Goal: Information Seeking & Learning: Learn about a topic

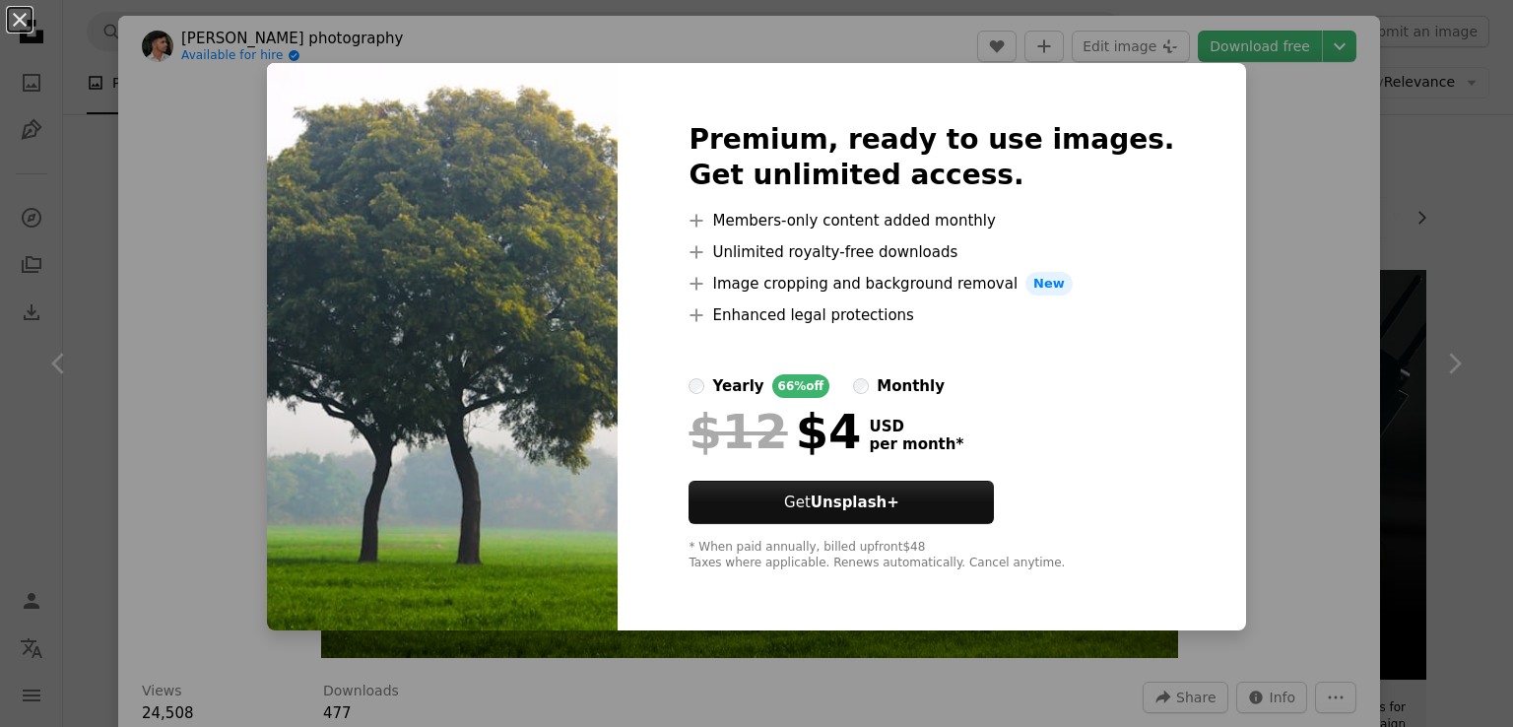
scroll to position [886, 0]
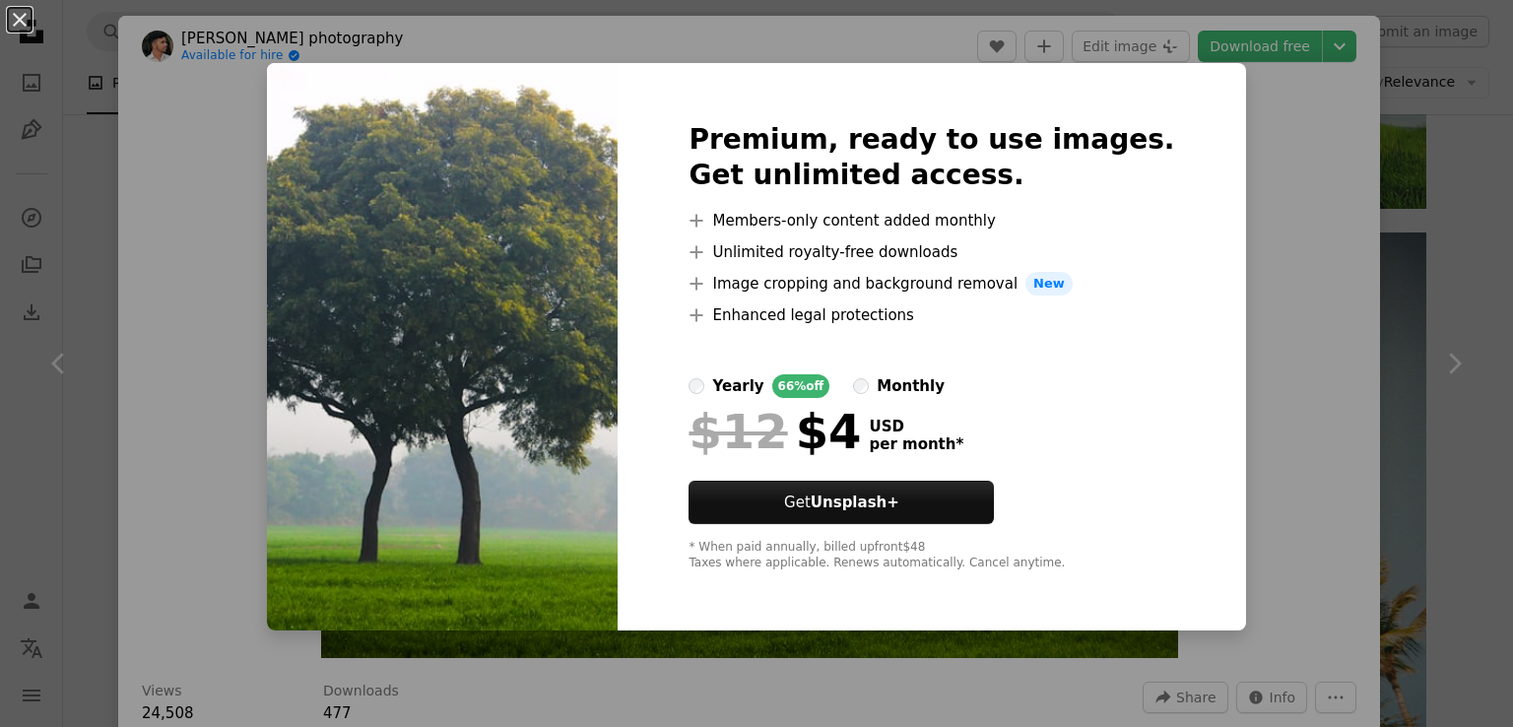
click at [1229, 138] on div "An X shape Premium, ready to use images. Get unlimited access. A plus sign Memb…" at bounding box center [756, 363] width 1513 height 727
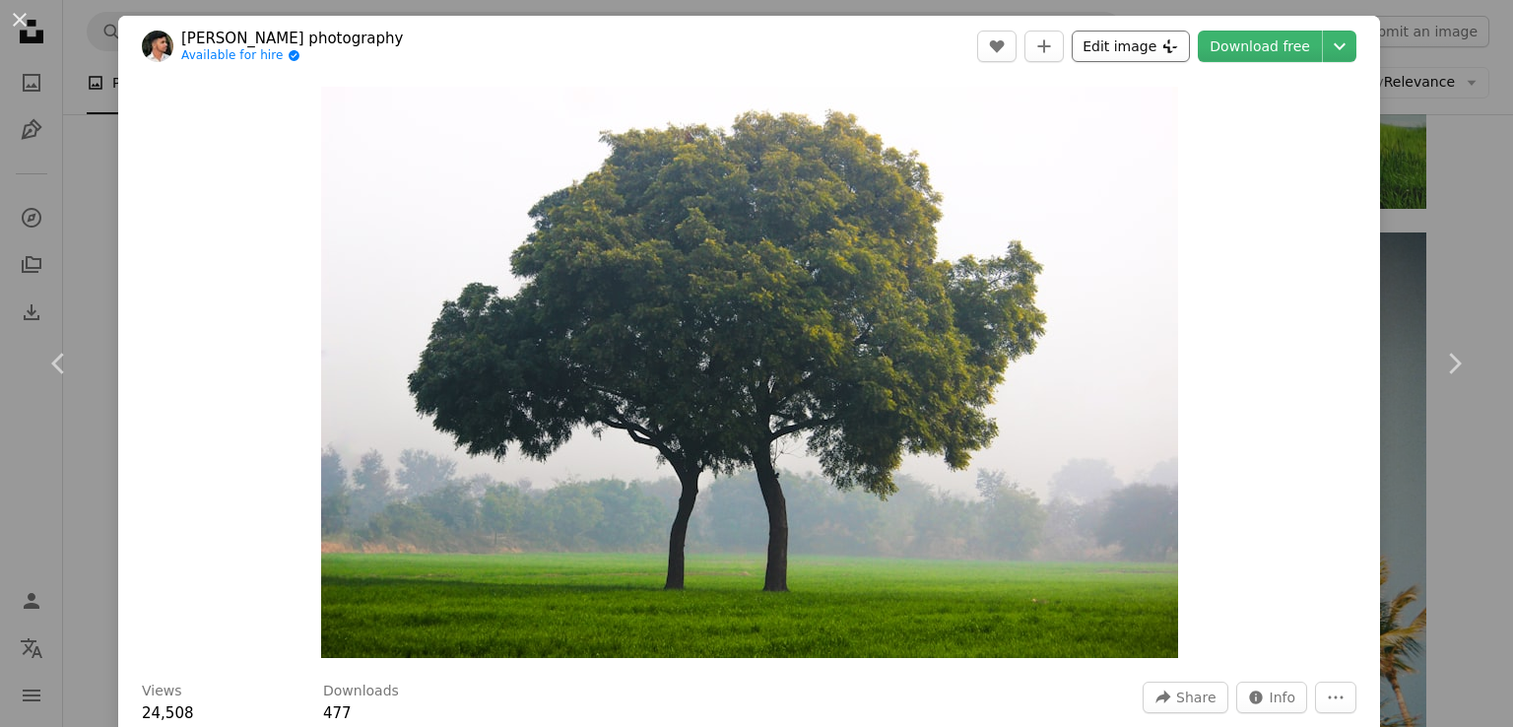
click at [1169, 44] on icon "Plus sign for Unsplash+" at bounding box center [1170, 46] width 16 height 16
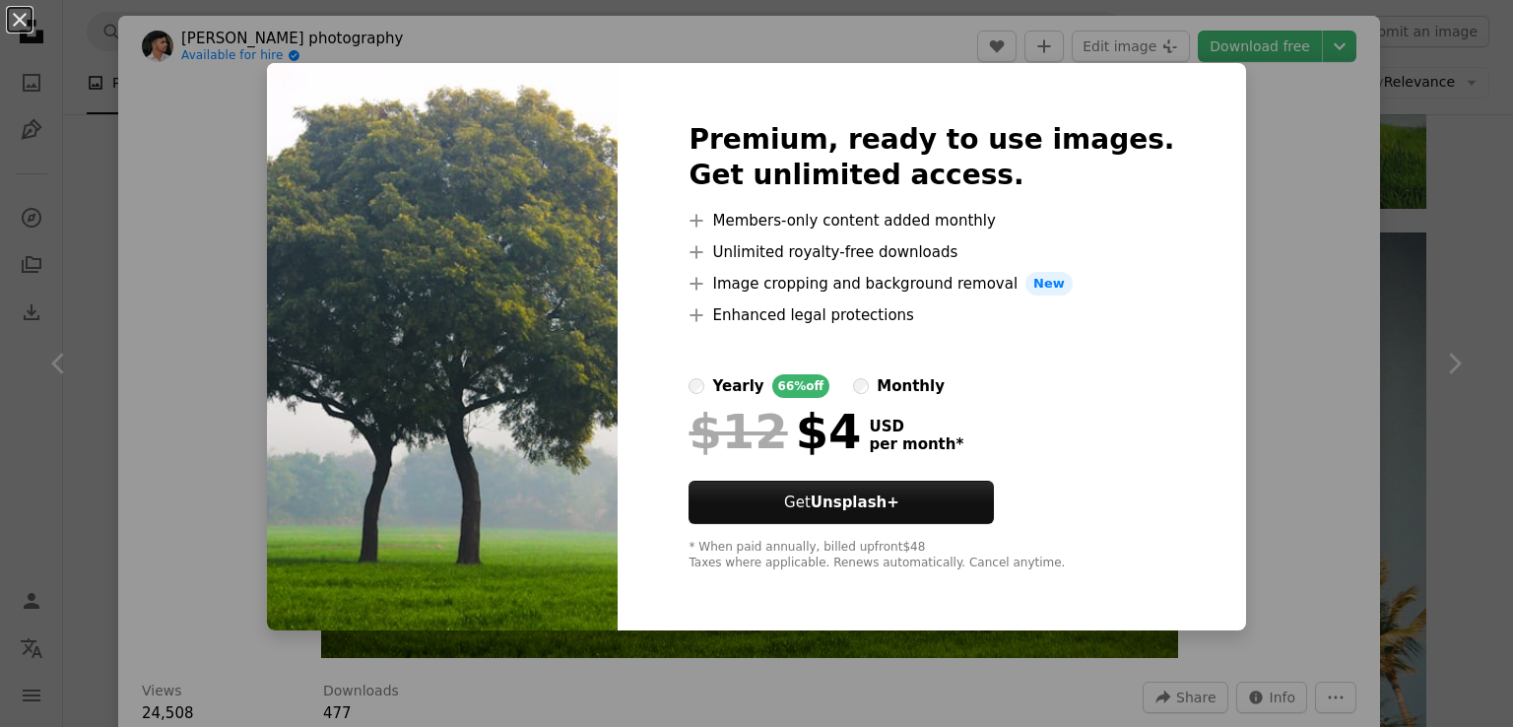
click at [551, 187] on img at bounding box center [442, 346] width 351 height 567
click at [552, 187] on img at bounding box center [442, 346] width 351 height 567
click at [1276, 178] on div "An X shape Premium, ready to use images. Get unlimited access. A plus sign Memb…" at bounding box center [756, 363] width 1513 height 727
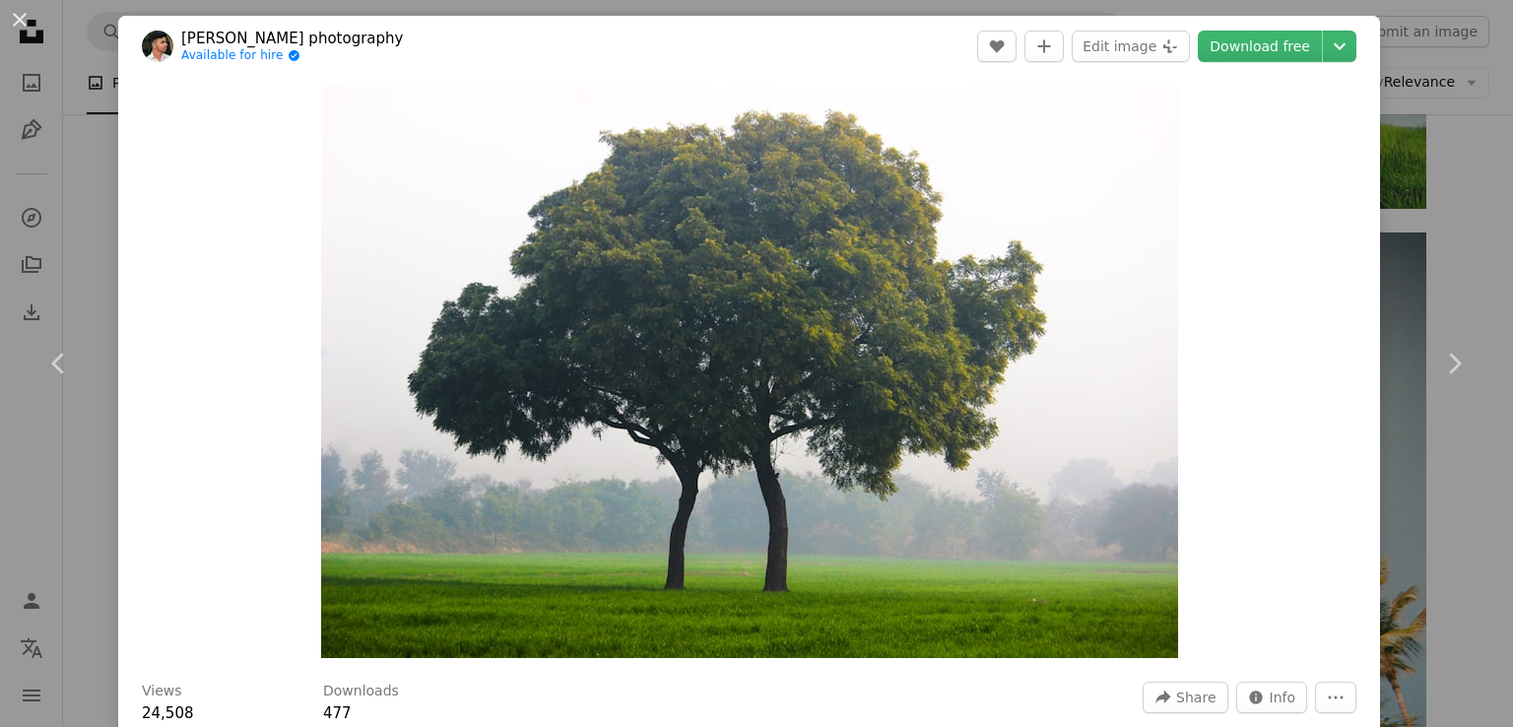
click at [628, 390] on img "Zoom in on this image" at bounding box center [749, 372] width 857 height 571
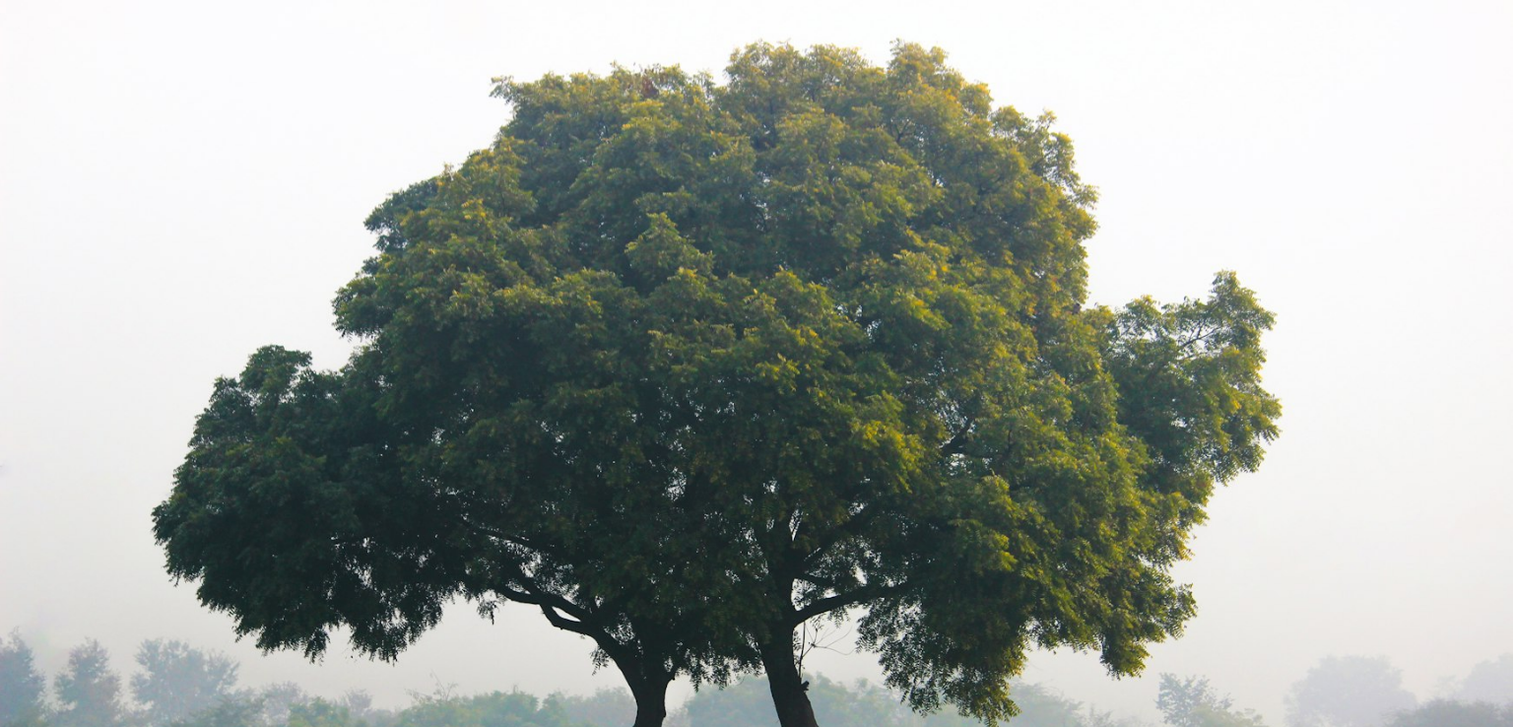
scroll to position [131, 0]
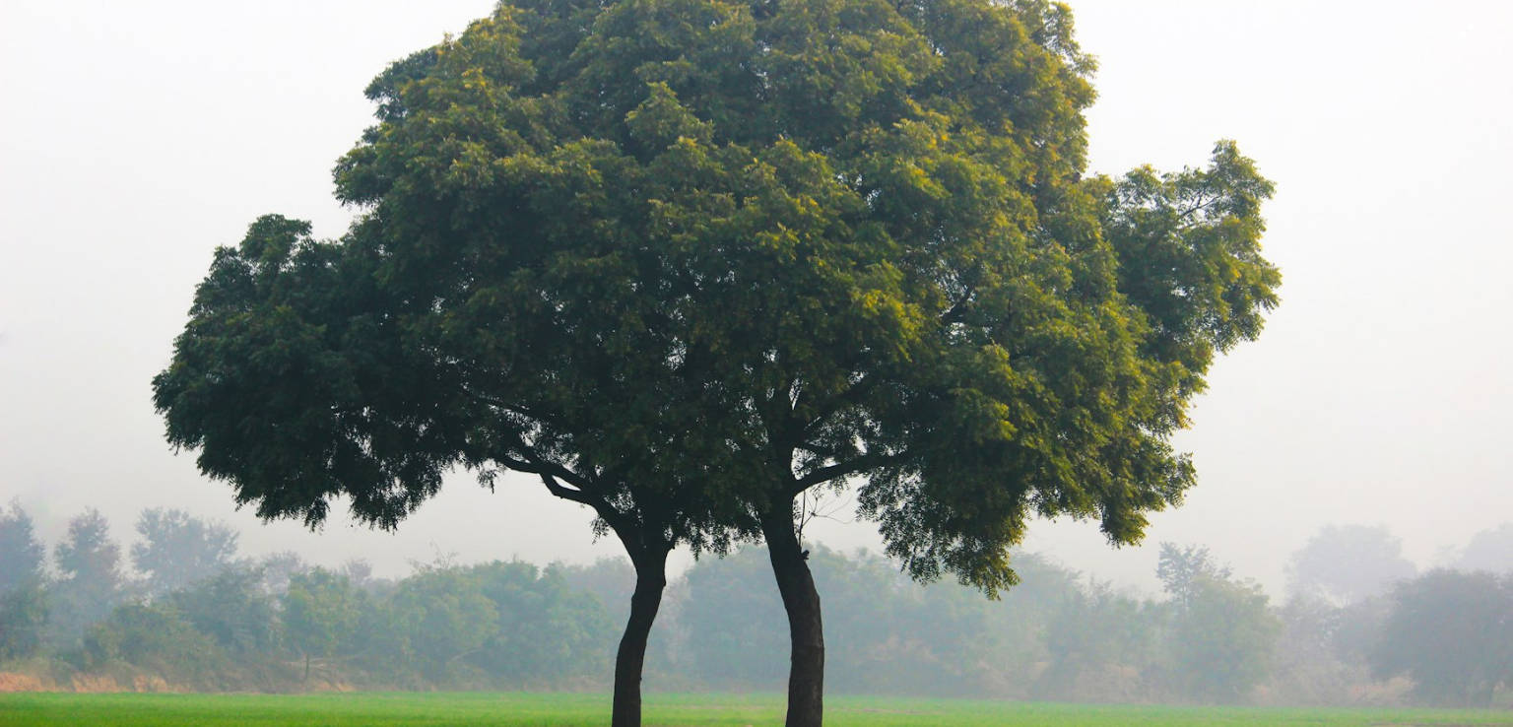
click at [614, 380] on img "Zoom out on this image" at bounding box center [756, 372] width 1515 height 1009
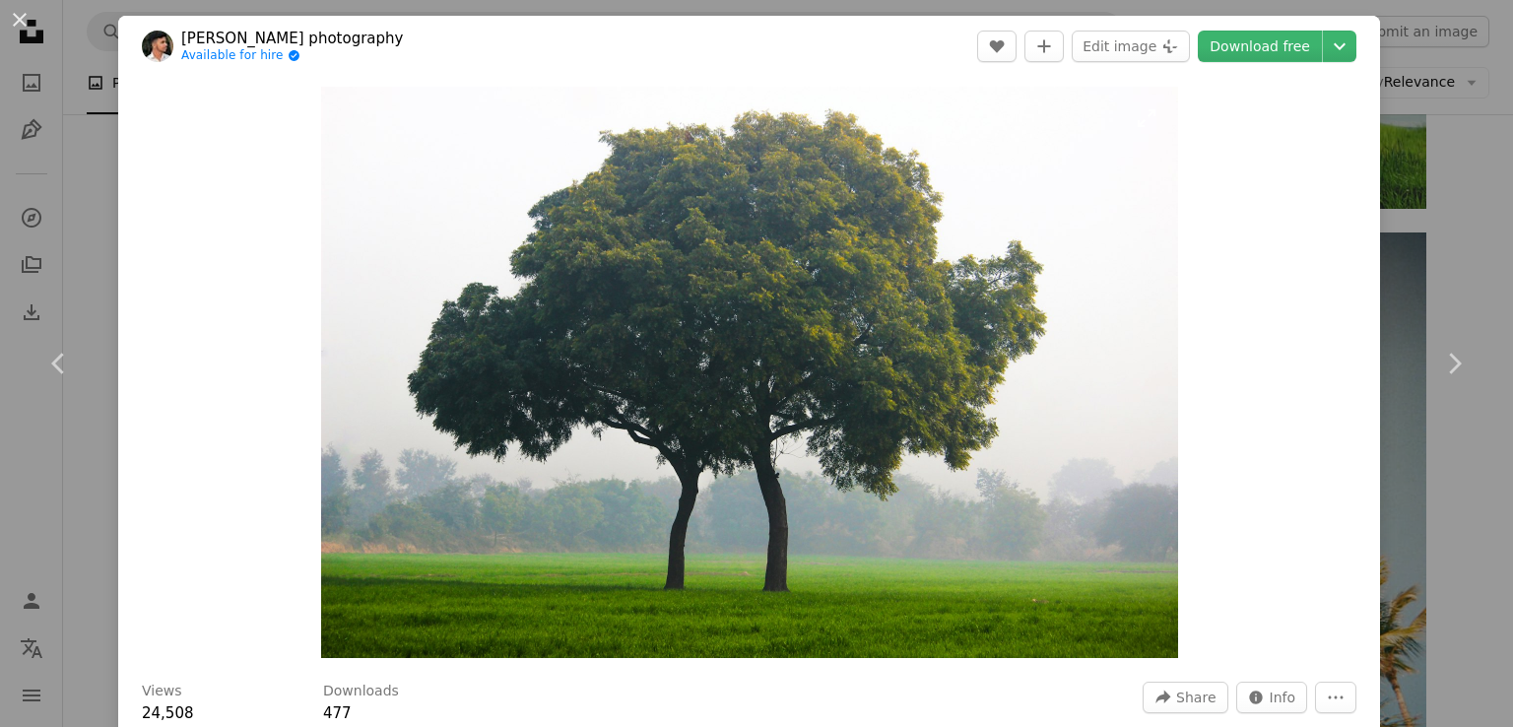
drag, startPoint x: 611, startPoint y: 379, endPoint x: 1040, endPoint y: 199, distance: 465.7
click at [1040, 199] on img "Zoom in on this image" at bounding box center [749, 372] width 857 height 571
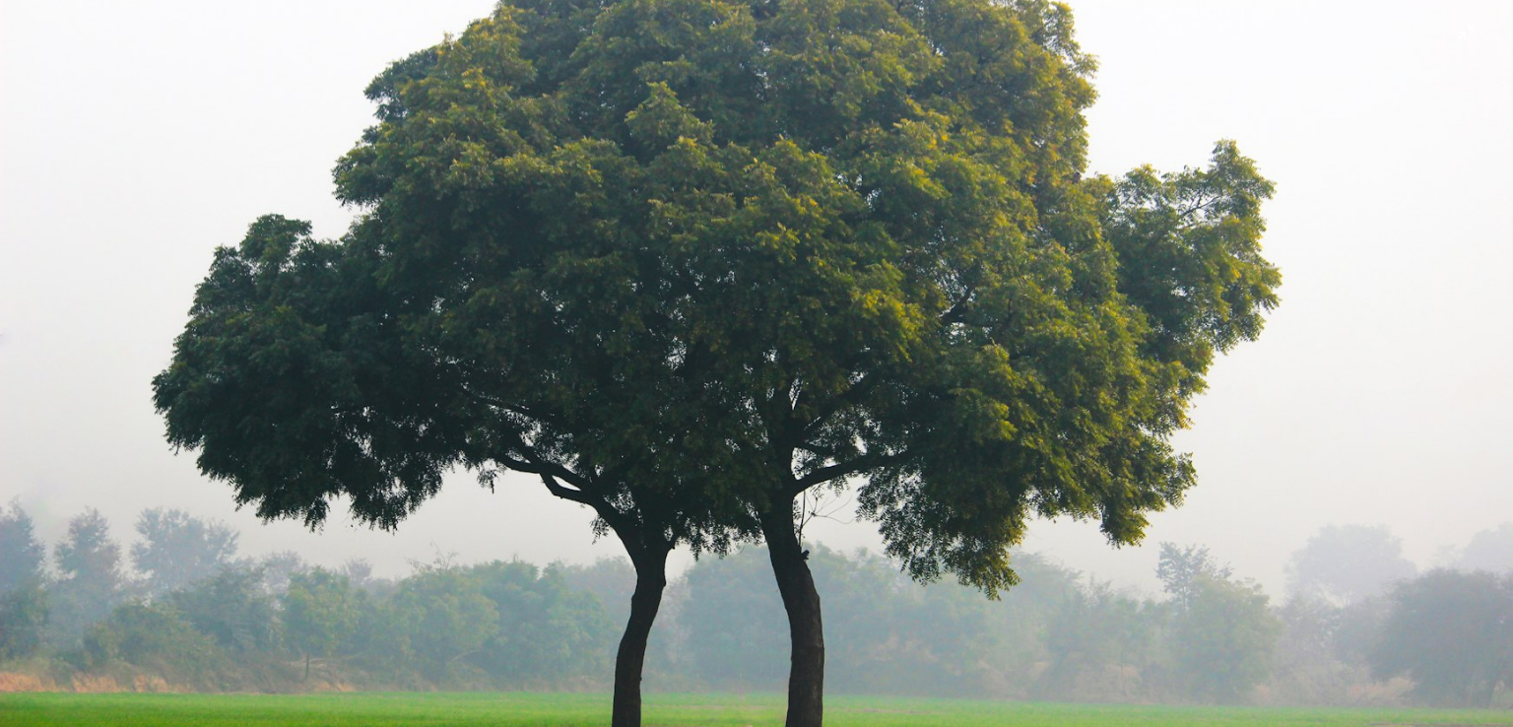
click at [1040, 201] on img "Zoom out on this image" at bounding box center [756, 372] width 1515 height 1009
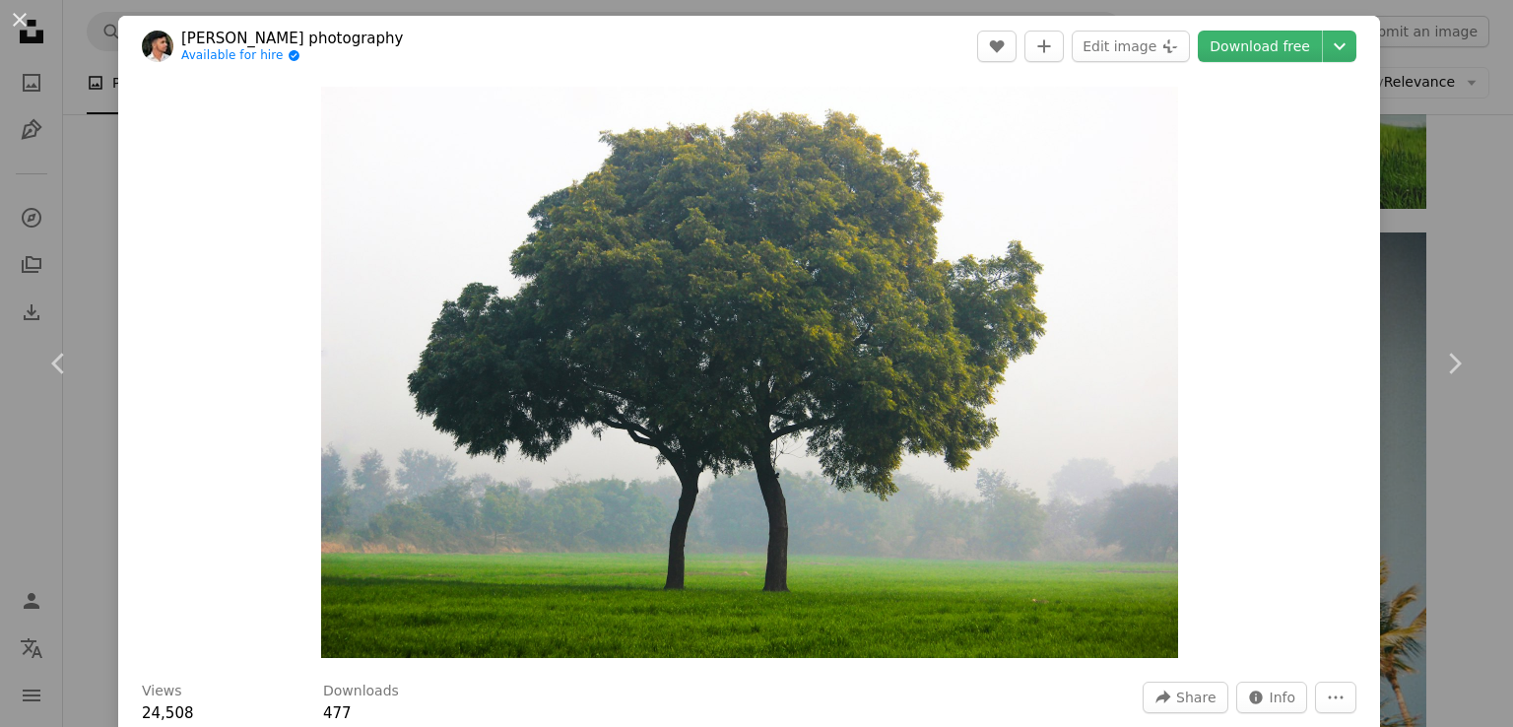
click at [307, 266] on div "Zoom in" at bounding box center [749, 372] width 1262 height 591
click at [303, 270] on div "Zoom in" at bounding box center [749, 372] width 1262 height 591
click at [301, 272] on div "Zoom in" at bounding box center [749, 372] width 1262 height 591
drag, startPoint x: 309, startPoint y: 357, endPoint x: 344, endPoint y: 585, distance: 231.1
click at [344, 585] on div "Zoom in" at bounding box center [749, 372] width 1262 height 591
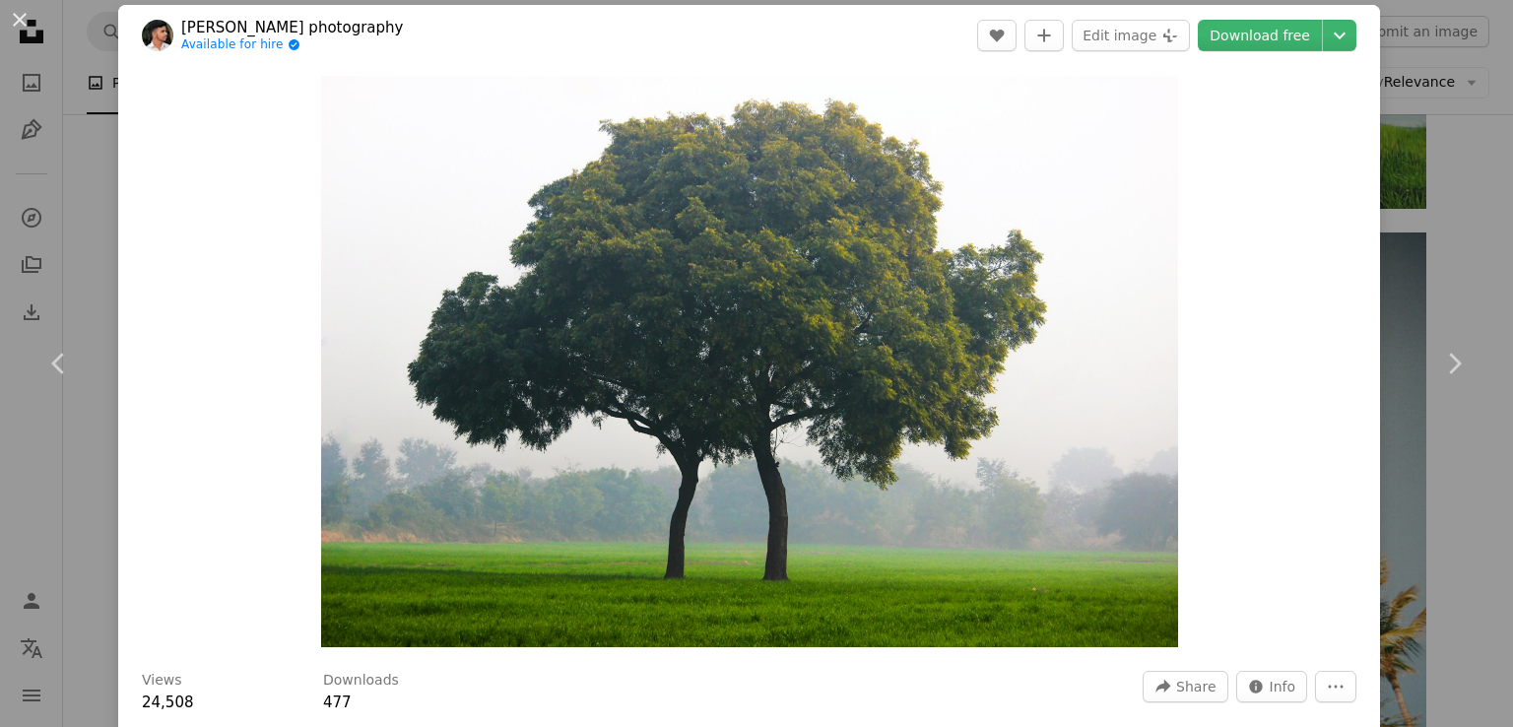
scroll to position [0, 0]
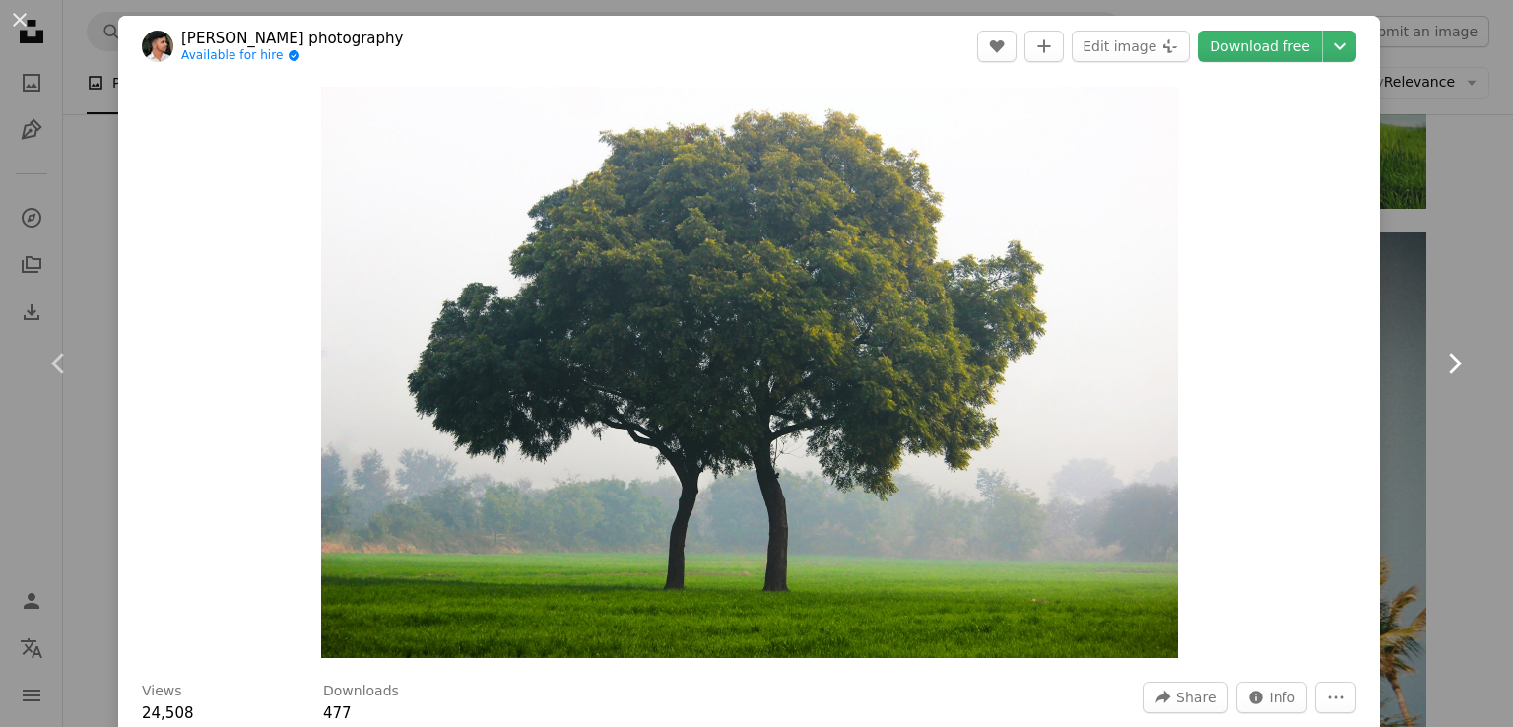
click at [1414, 333] on link "Chevron right" at bounding box center [1454, 363] width 118 height 189
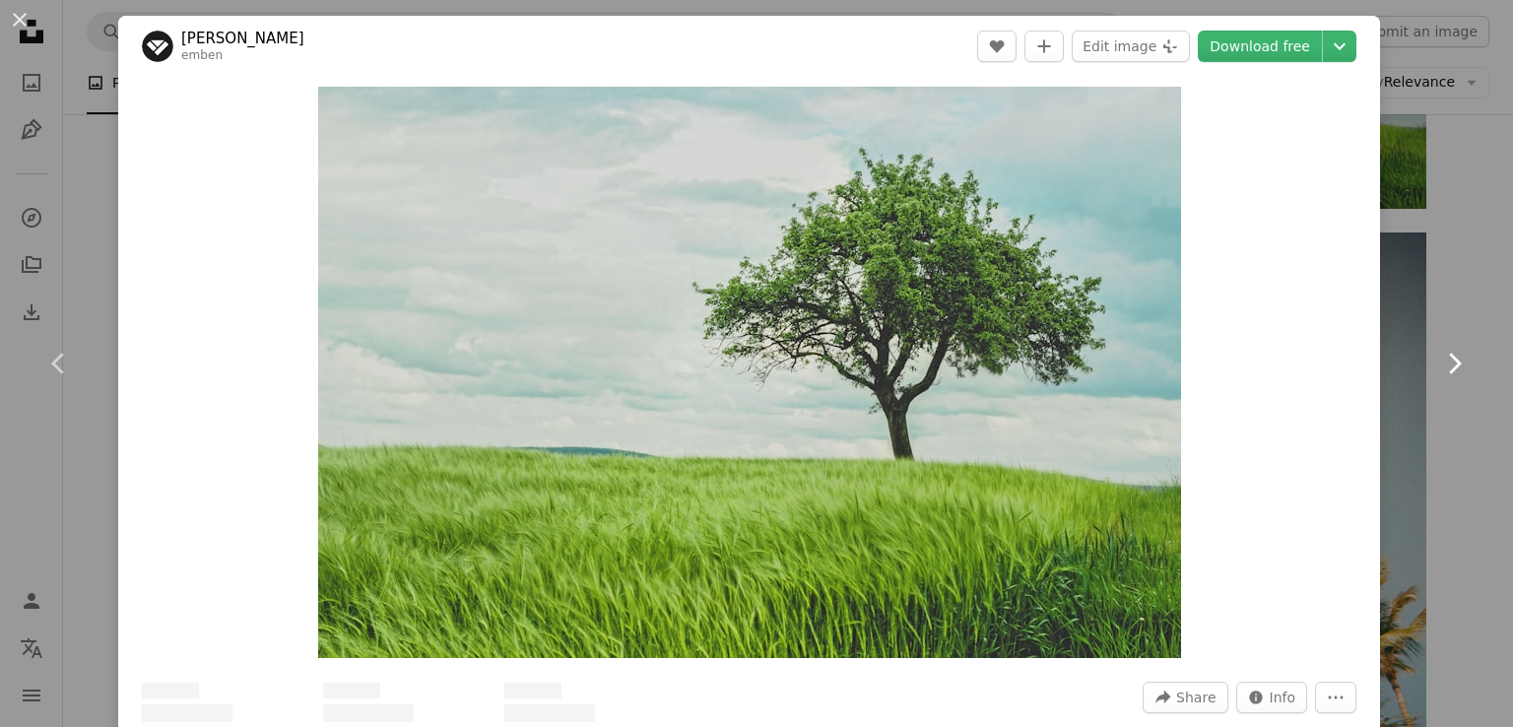
click at [1413, 332] on link "Chevron right" at bounding box center [1454, 363] width 118 height 189
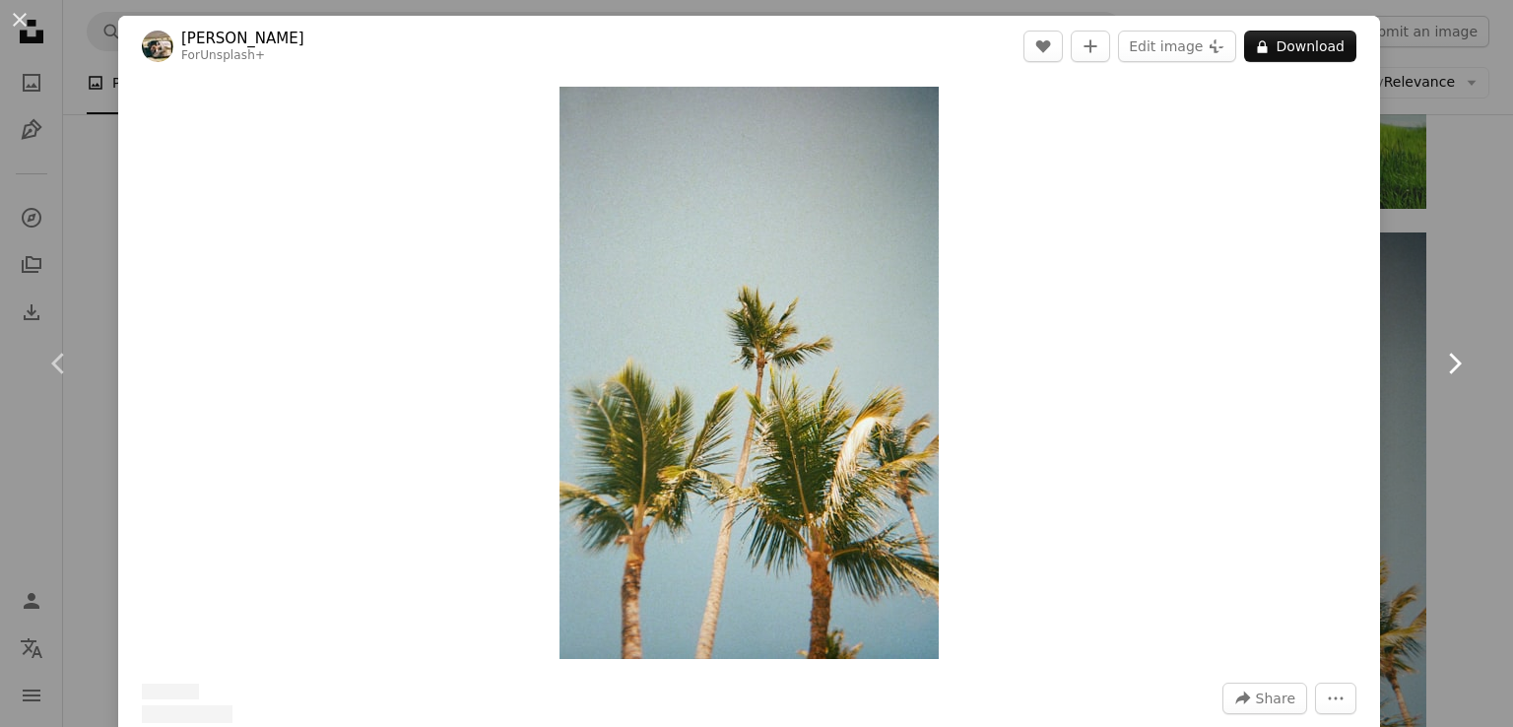
click at [1409, 333] on link "Chevron right" at bounding box center [1454, 363] width 118 height 189
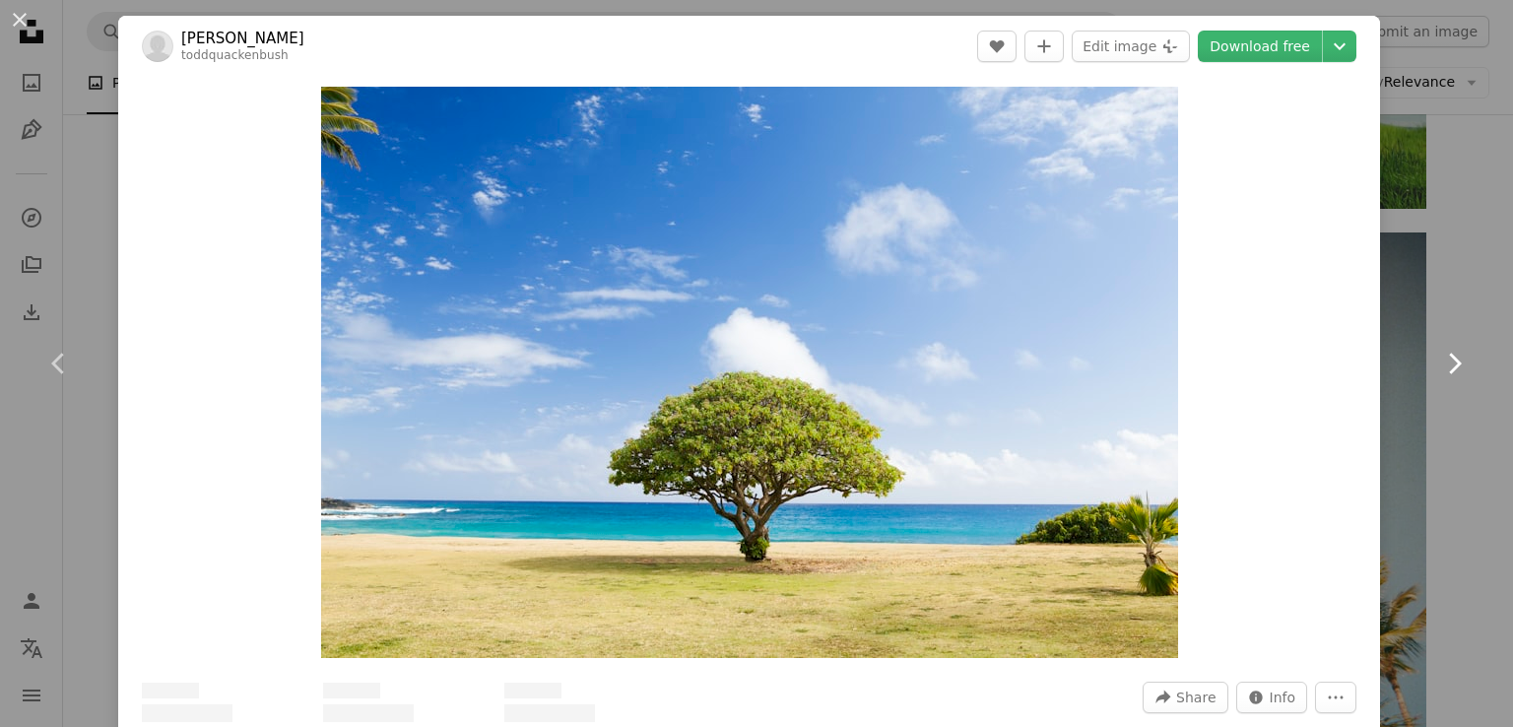
click at [1399, 320] on link "Chevron right" at bounding box center [1454, 363] width 118 height 189
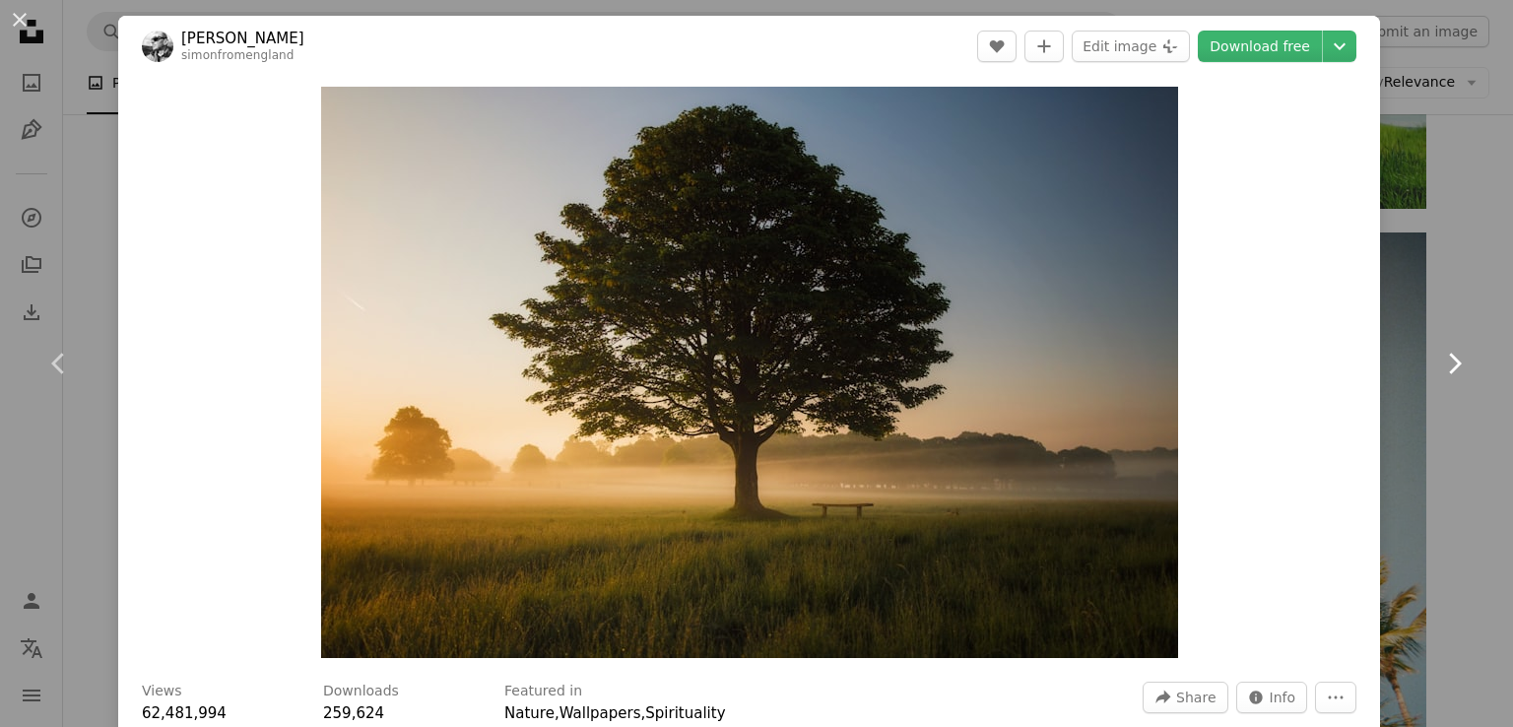
click at [1399, 320] on link "Chevron right" at bounding box center [1454, 363] width 118 height 189
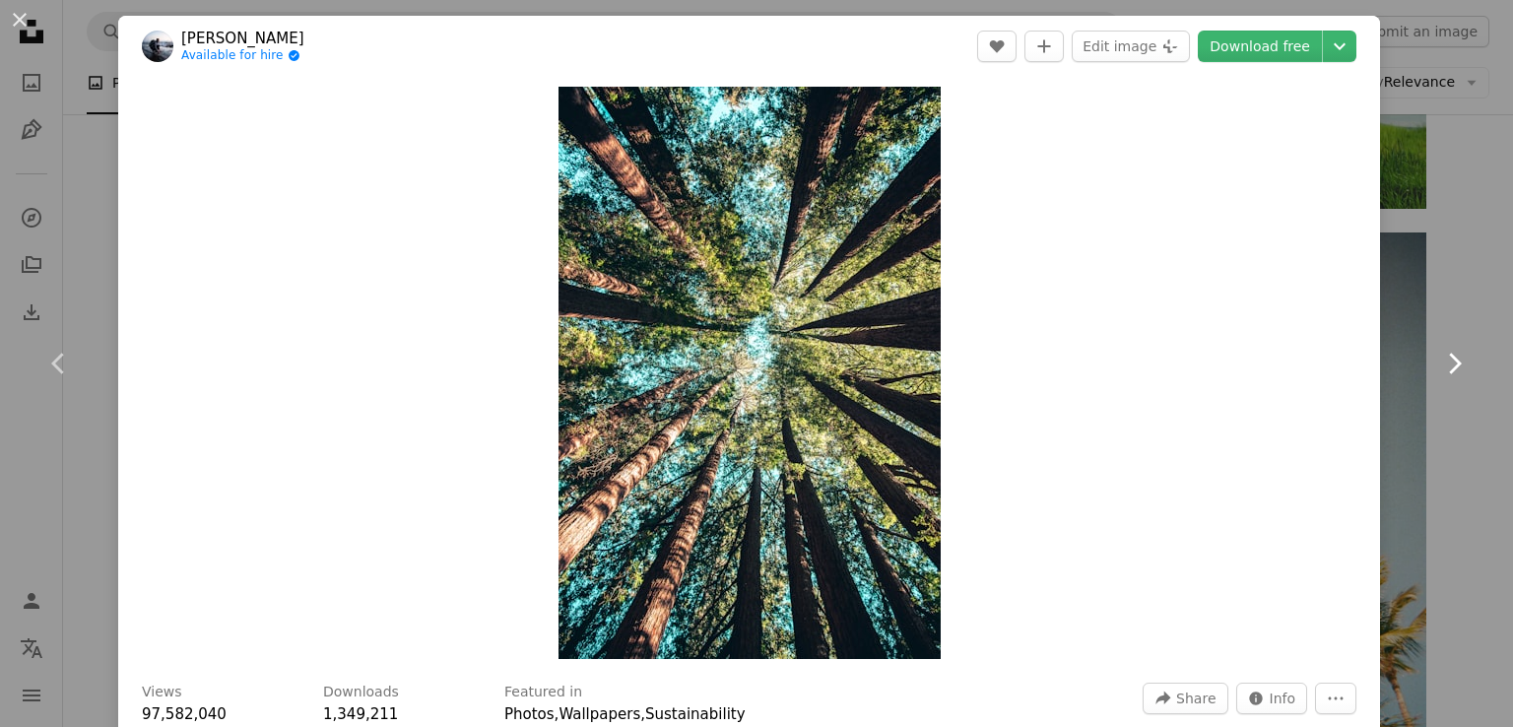
click at [1399, 320] on link "Chevron right" at bounding box center [1454, 363] width 118 height 189
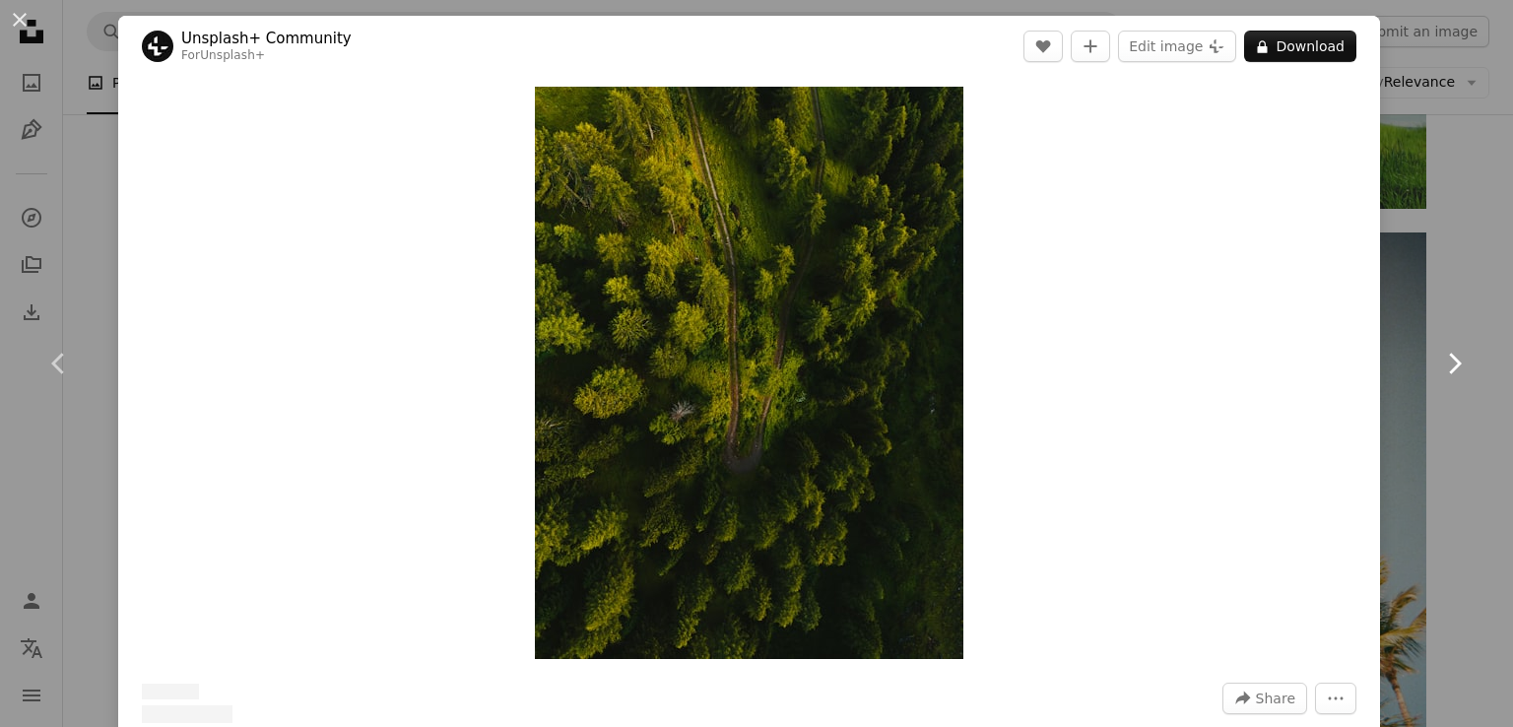
click at [1399, 320] on link "Chevron right" at bounding box center [1454, 363] width 118 height 189
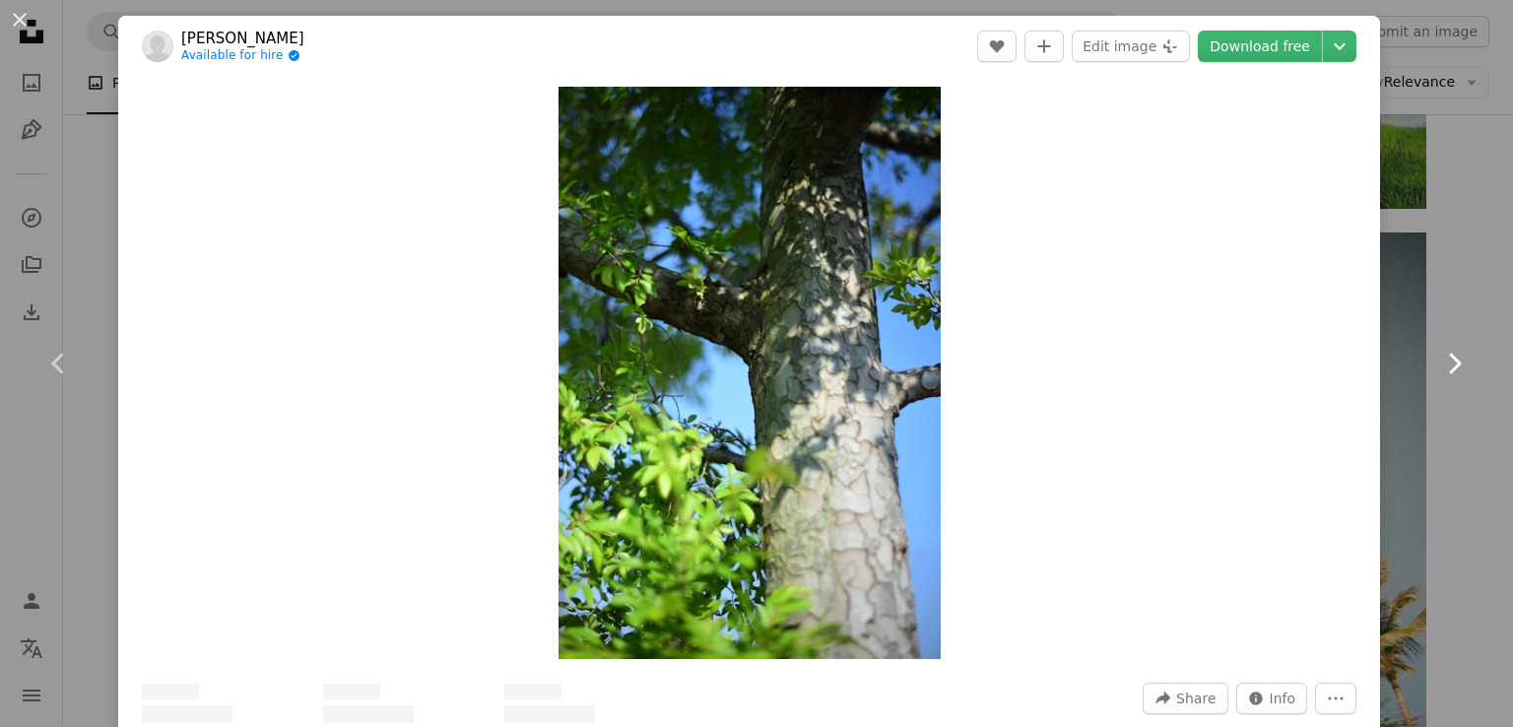
click at [1399, 320] on link "Chevron right" at bounding box center [1454, 363] width 118 height 189
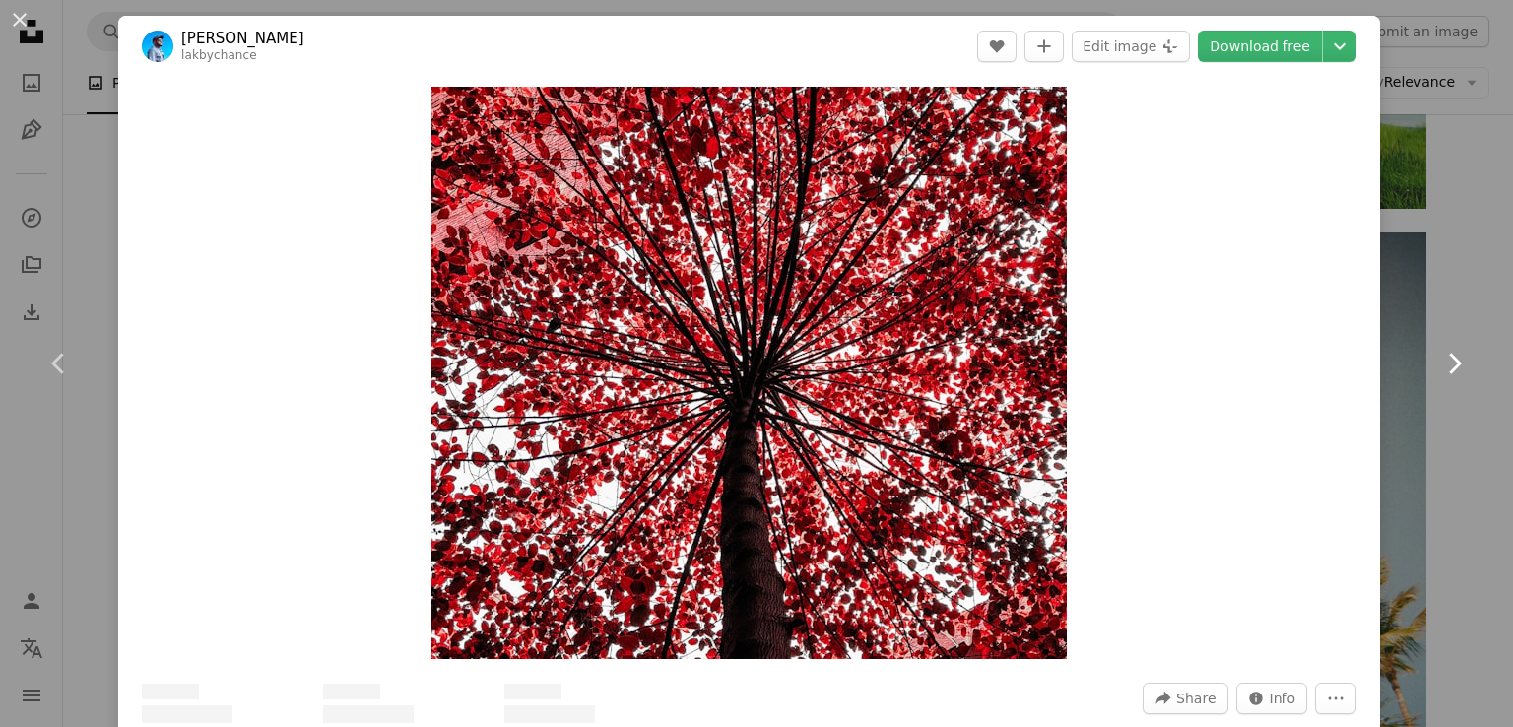
click at [1399, 320] on link "Chevron right" at bounding box center [1454, 363] width 118 height 189
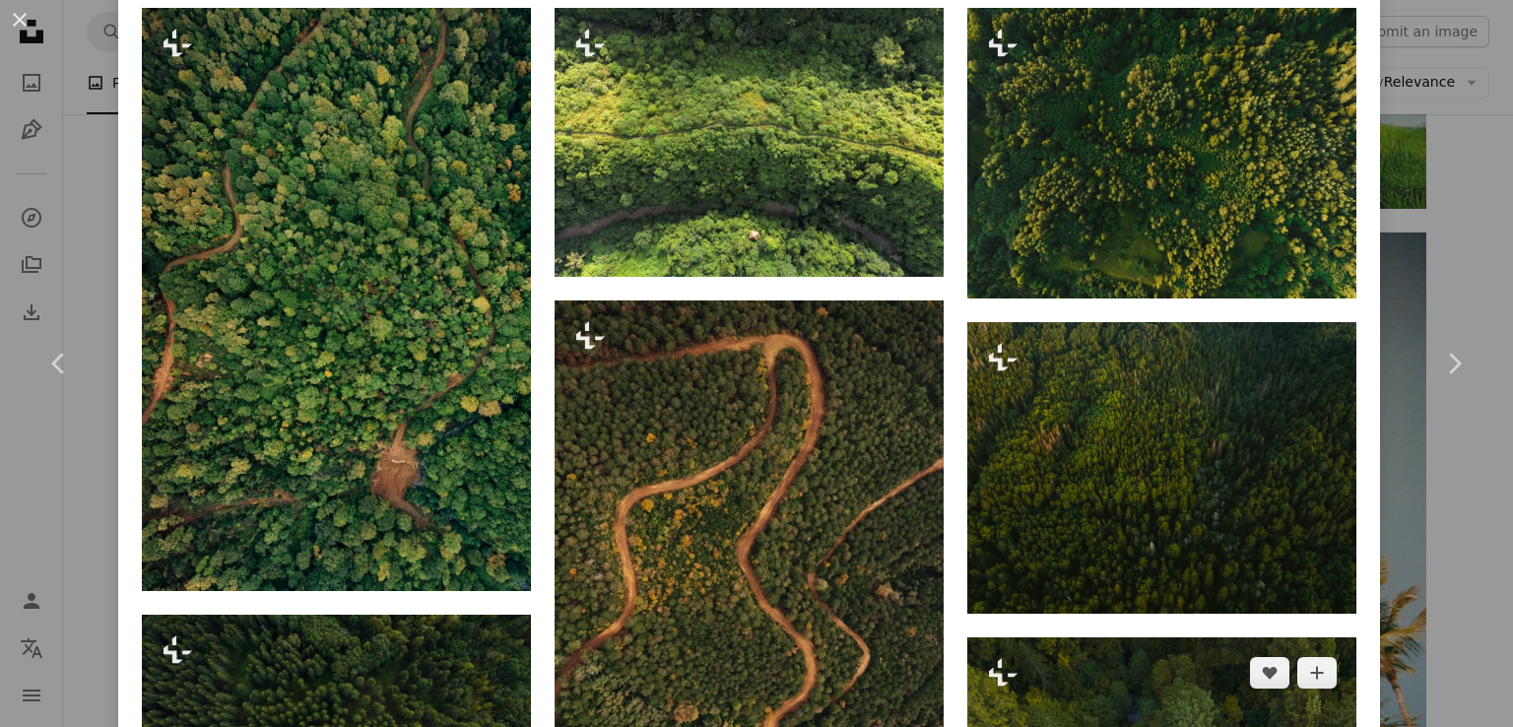
scroll to position [1970, 0]
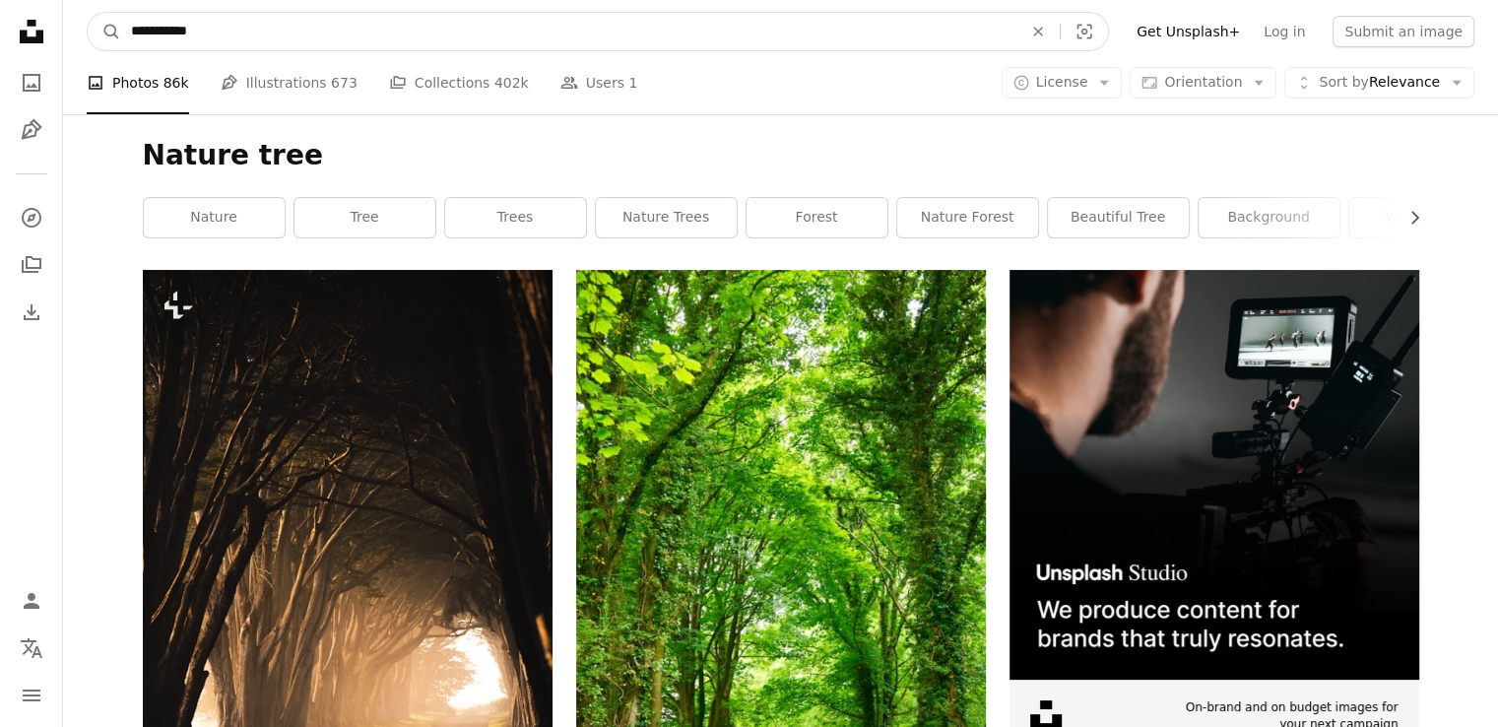
click at [622, 21] on input "**********" at bounding box center [568, 31] width 895 height 37
type input "**********"
click at [88, 13] on button "A magnifying glass" at bounding box center [104, 31] width 33 height 37
